Goal: Navigation & Orientation: Find specific page/section

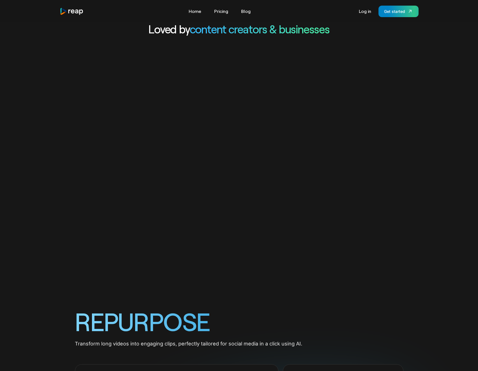
scroll to position [272, 0]
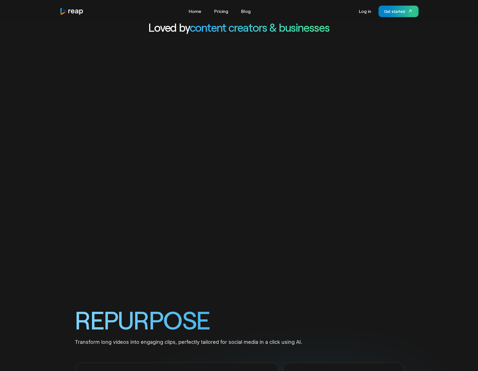
click at [210, 225] on video "Your browser does not support the video tag." at bounding box center [239, 170] width 478 height 239
click at [340, 146] on video "Your browser does not support the video tag." at bounding box center [239, 170] width 478 height 239
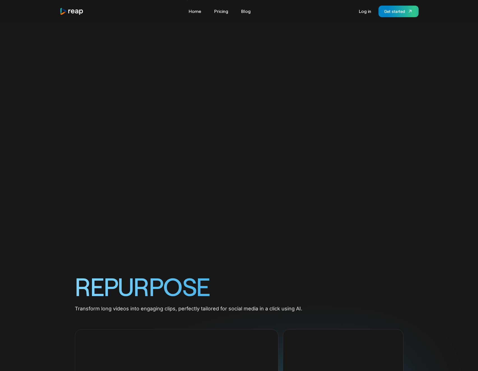
scroll to position [303, 0]
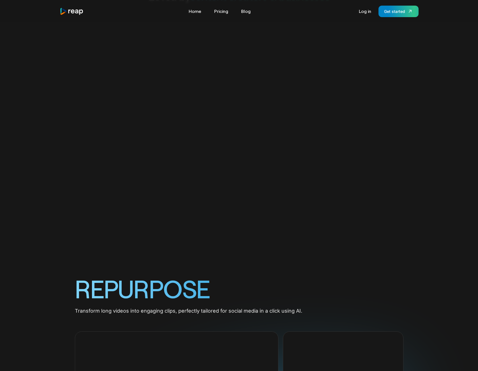
click at [182, 195] on video "Your browser does not support the video tag." at bounding box center [239, 139] width 478 height 239
click at [256, 196] on video "Your browser does not support the video tag." at bounding box center [239, 139] width 478 height 239
click at [303, 200] on video "Your browser does not support the video tag." at bounding box center [239, 139] width 478 height 239
click at [332, 97] on video "Your browser does not support the video tag." at bounding box center [239, 139] width 478 height 239
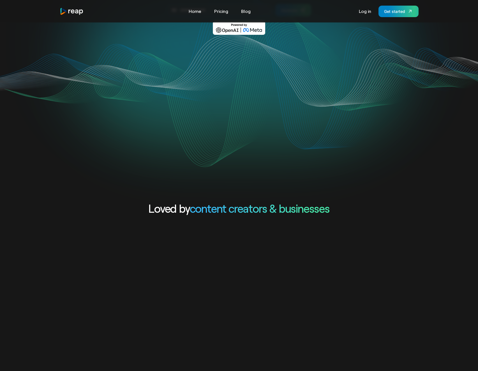
scroll to position [0, 0]
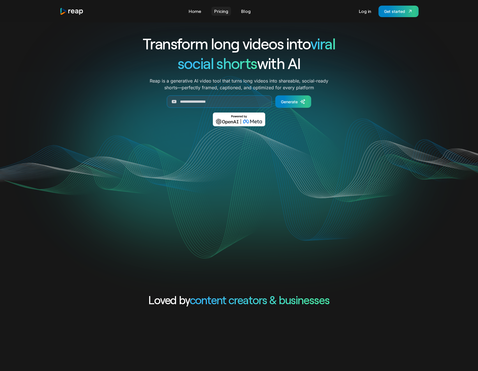
click at [227, 11] on link "Pricing" at bounding box center [221, 11] width 20 height 9
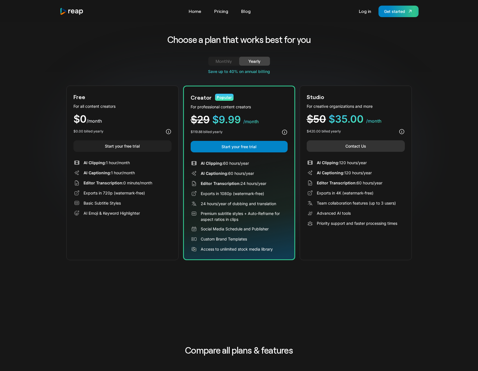
click at [357, 143] on link "Contact Us" at bounding box center [356, 145] width 98 height 11
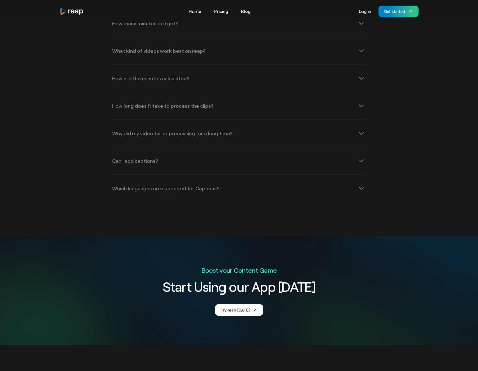
scroll to position [705, 0]
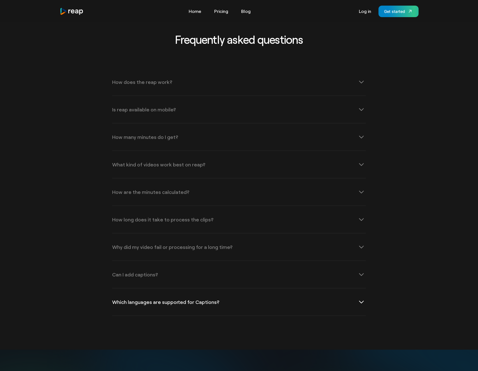
click at [361, 303] on icon at bounding box center [361, 301] width 9 height 9
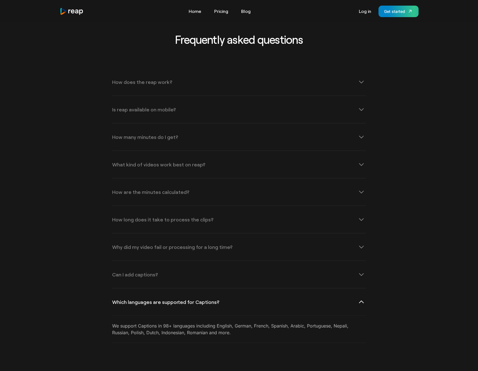
click at [363, 303] on icon at bounding box center [361, 301] width 9 height 9
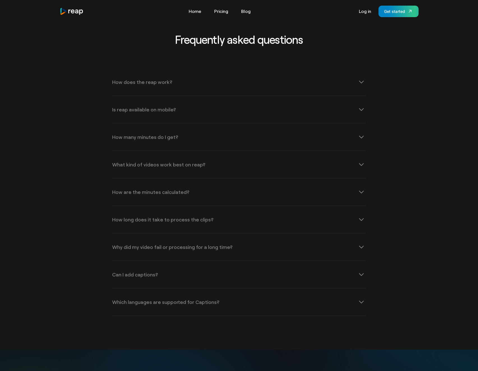
click at [367, 276] on div "Frequently asked questions How does the reap work? reap revolutionizes video co…" at bounding box center [239, 174] width 359 height 283
click at [363, 275] on icon at bounding box center [361, 274] width 9 height 9
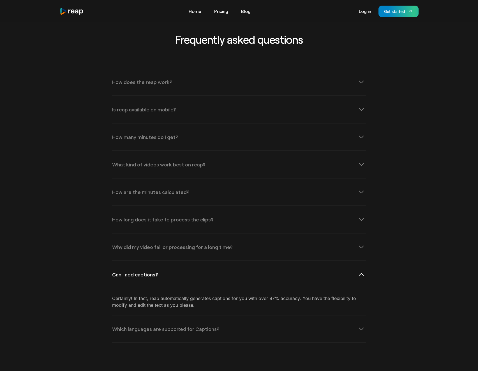
click at [362, 275] on icon at bounding box center [361, 274] width 9 height 9
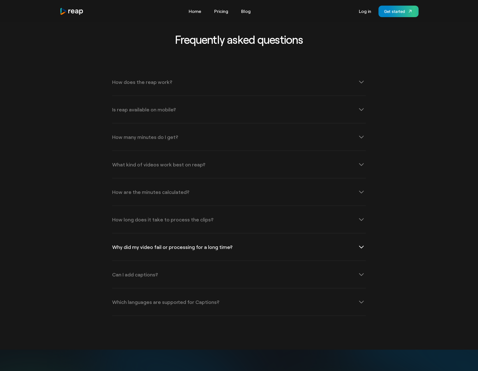
click at [360, 248] on icon at bounding box center [361, 246] width 9 height 9
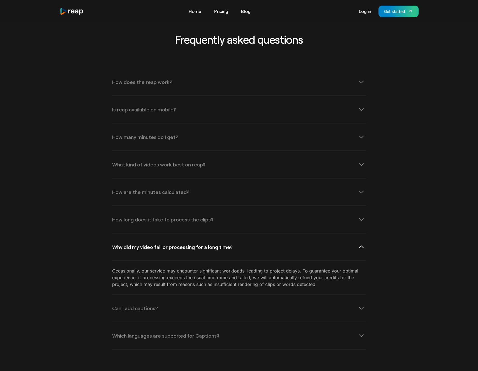
click at [361, 248] on icon at bounding box center [361, 246] width 9 height 9
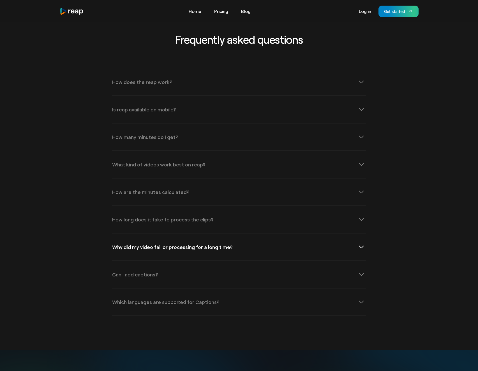
click at [361, 248] on icon at bounding box center [361, 246] width 5 height 3
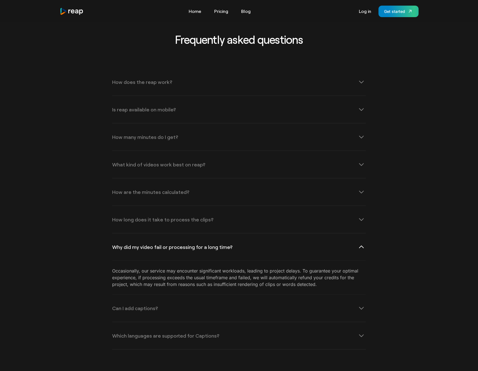
click at [362, 247] on icon at bounding box center [361, 246] width 9 height 9
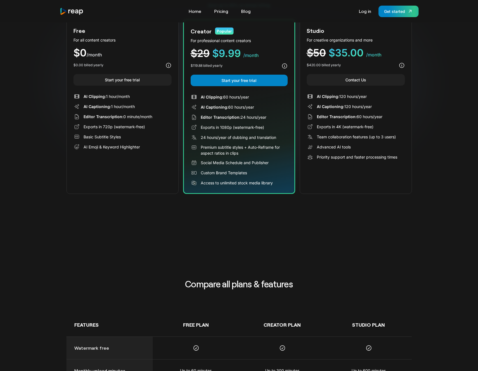
scroll to position [0, 0]
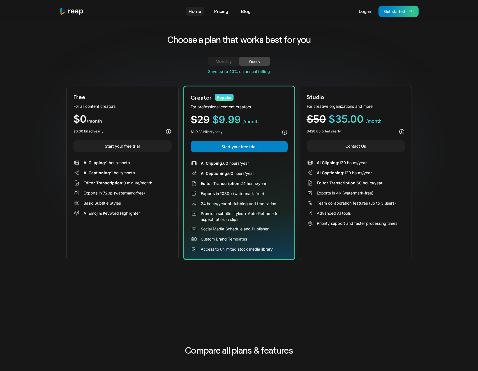
click at [192, 11] on link "Home" at bounding box center [195, 11] width 18 height 9
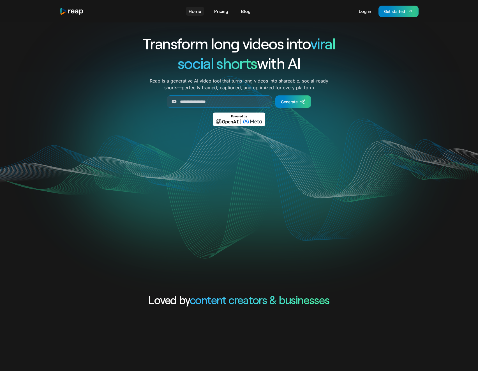
click at [198, 12] on link "Home" at bounding box center [195, 11] width 18 height 9
click at [77, 14] on img "home" at bounding box center [72, 12] width 24 height 8
click at [193, 12] on link "Home" at bounding box center [195, 11] width 18 height 9
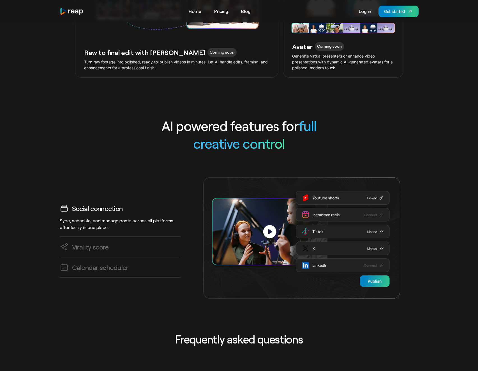
scroll to position [1997, 0]
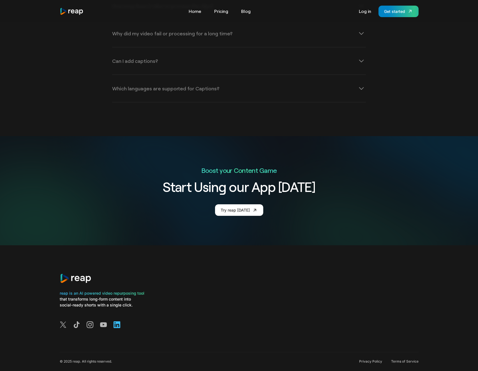
click at [118, 321] on icon at bounding box center [117, 324] width 7 height 7
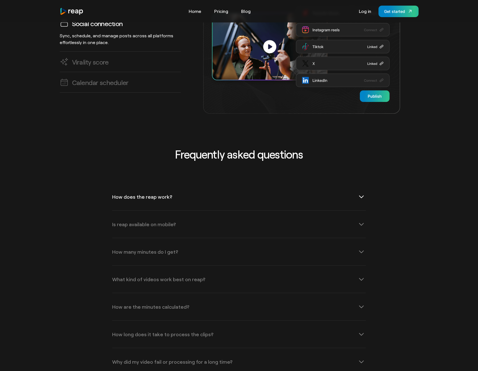
scroll to position [1623, 0]
